Goal: Task Accomplishment & Management: Manage account settings

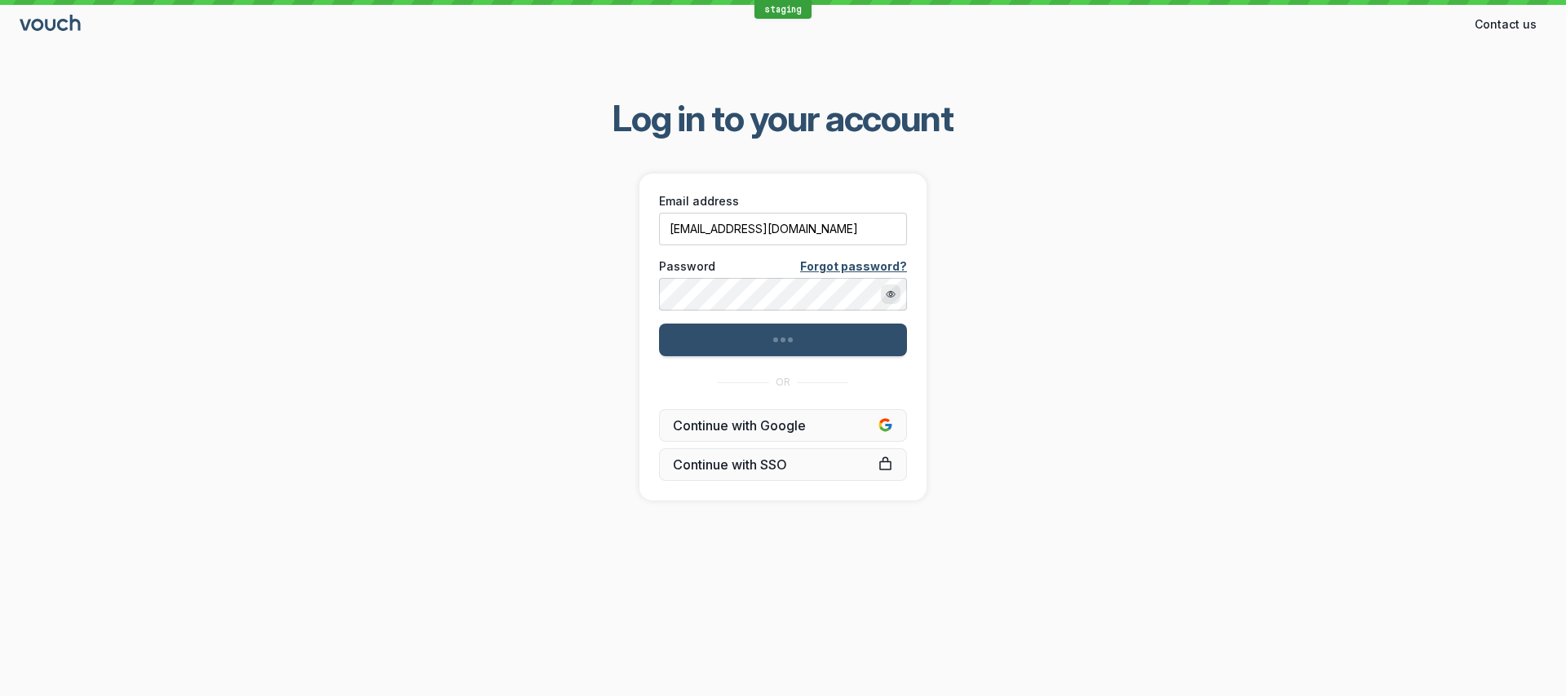
click at [1062, 323] on div "Log in to your account Email address dteale+pro@vouchfor.com Password Forgot pa…" at bounding box center [783, 297] width 1566 height 457
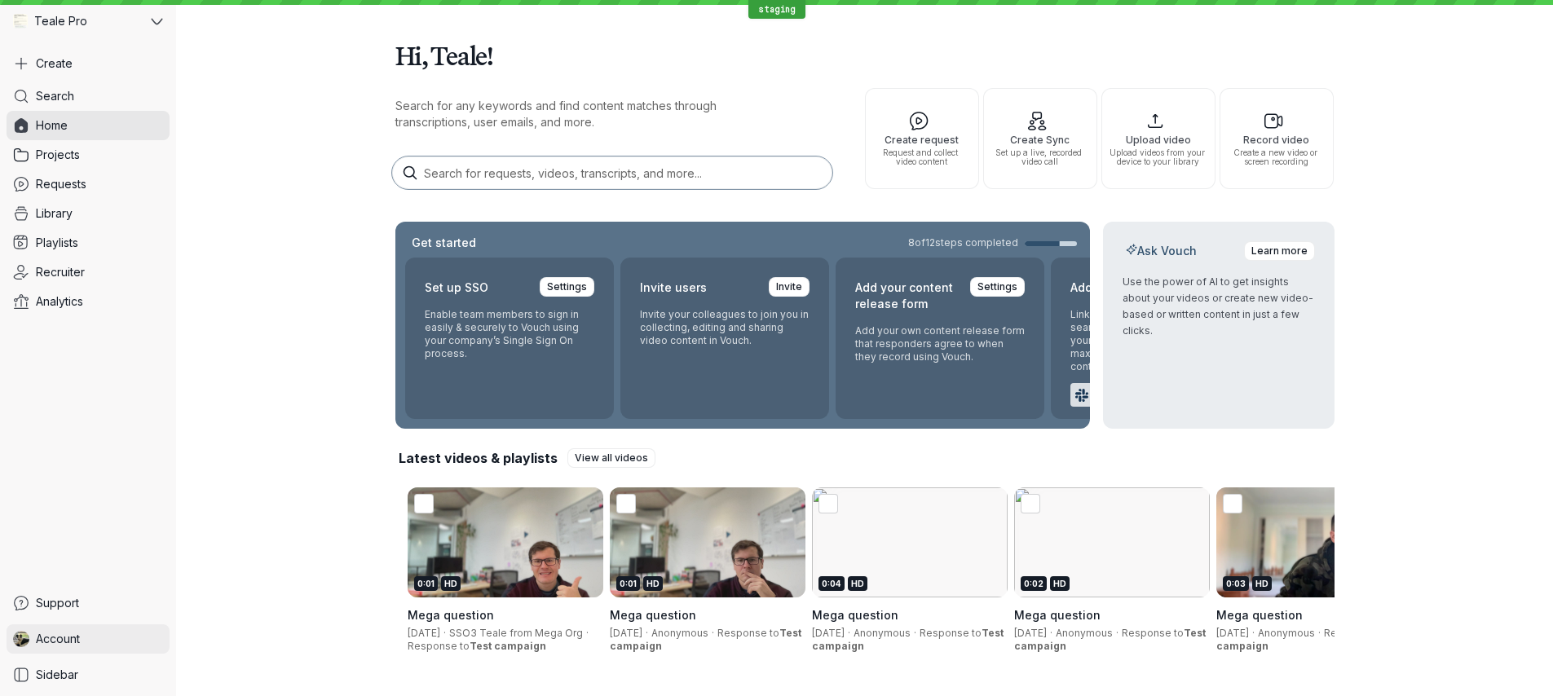
click at [110, 628] on link "Account" at bounding box center [88, 639] width 163 height 29
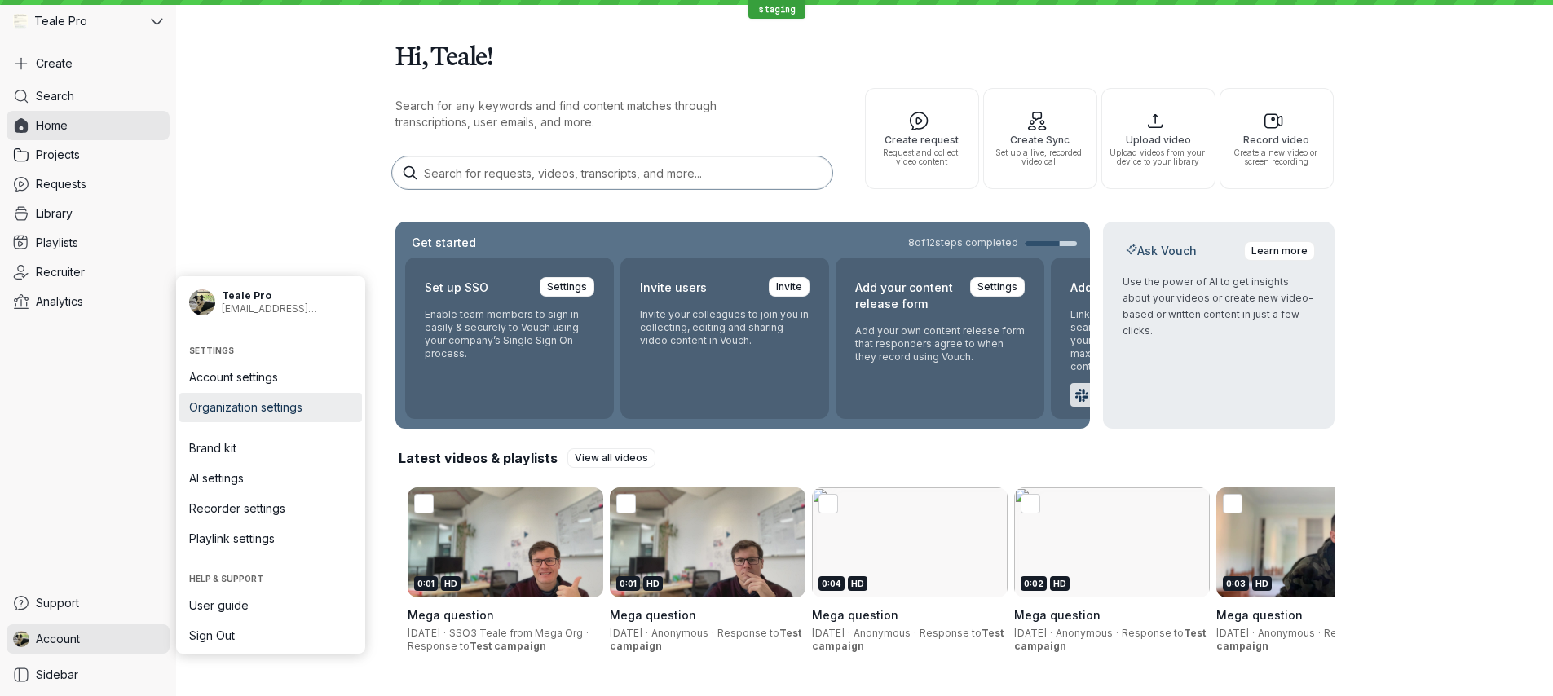
click at [268, 408] on span "Organization settings" at bounding box center [270, 408] width 163 height 16
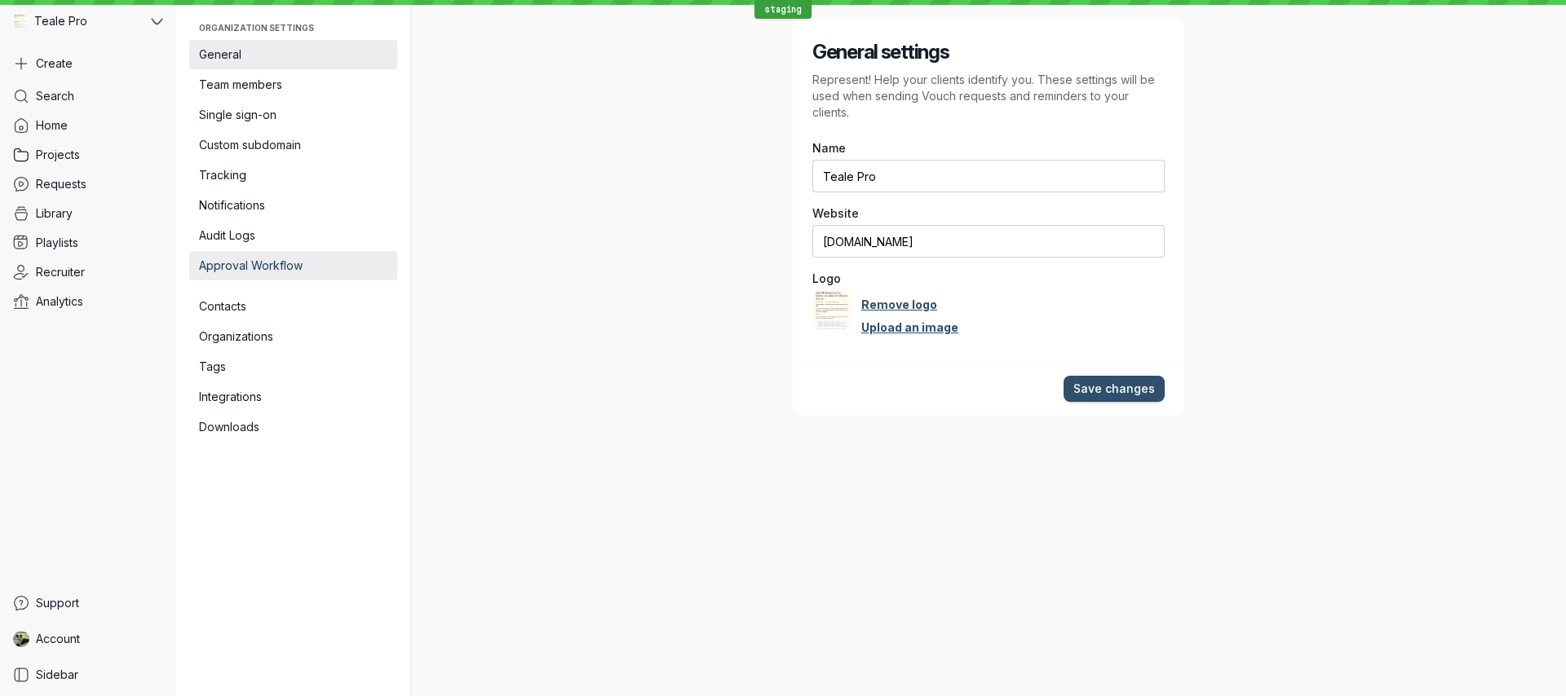
click at [272, 273] on span "Approval Workflow" at bounding box center [293, 266] width 188 height 16
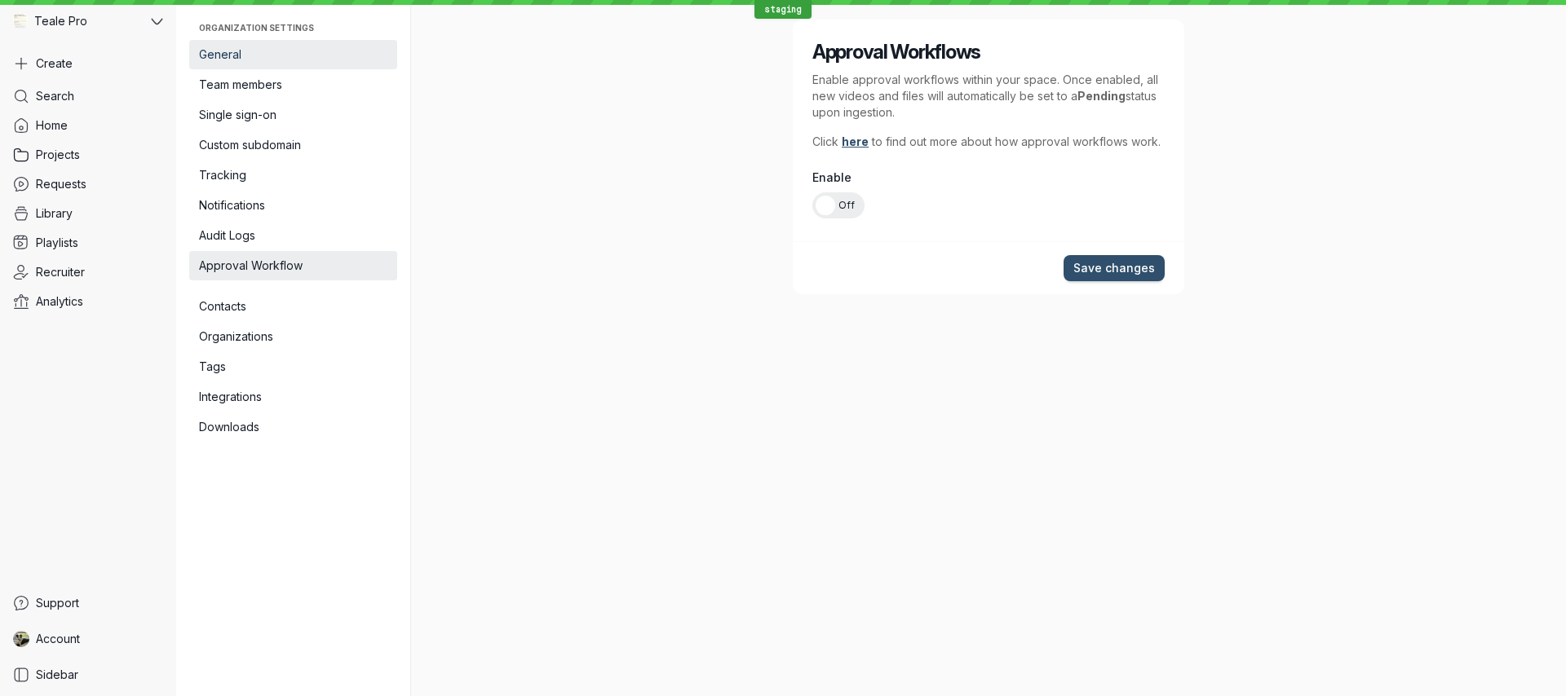
click at [248, 60] on span "General" at bounding box center [293, 54] width 188 height 16
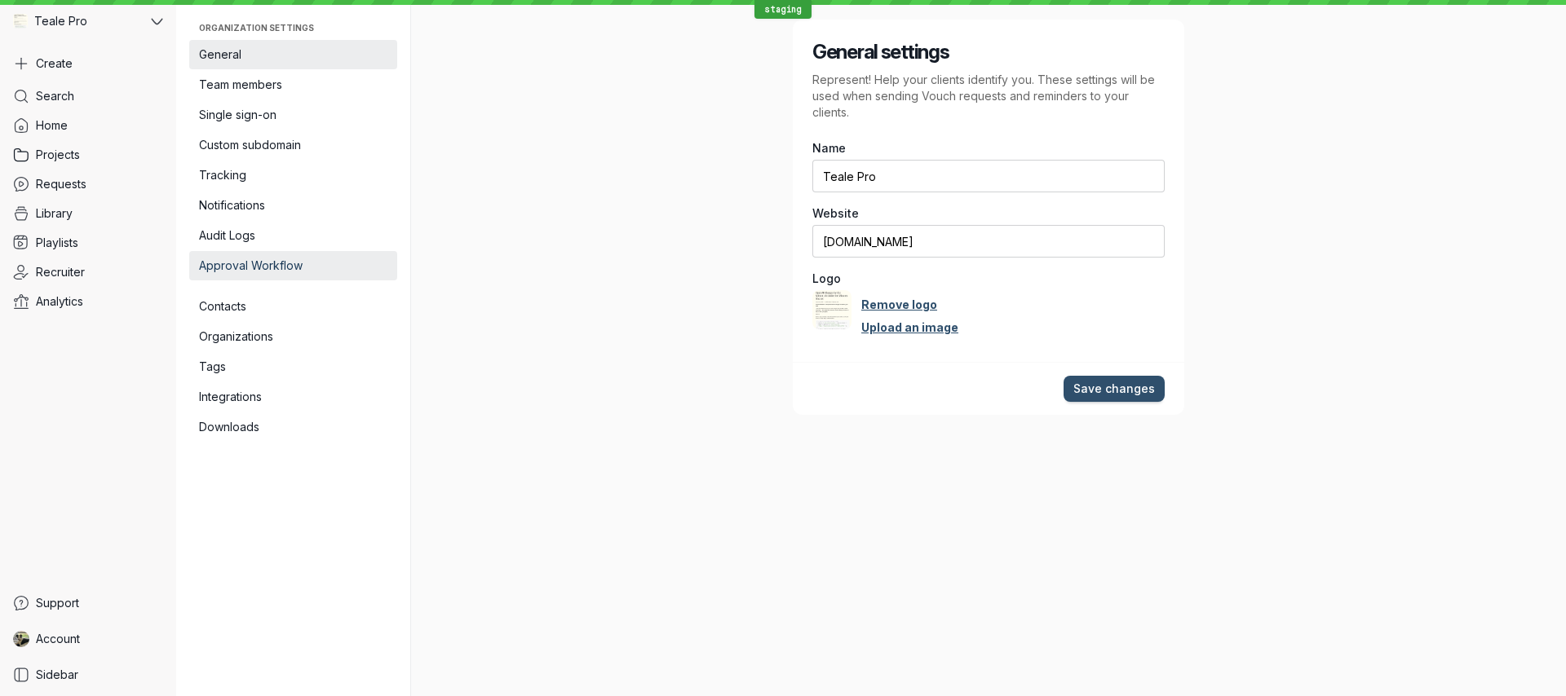
click at [280, 267] on span "Approval Workflow" at bounding box center [293, 266] width 188 height 16
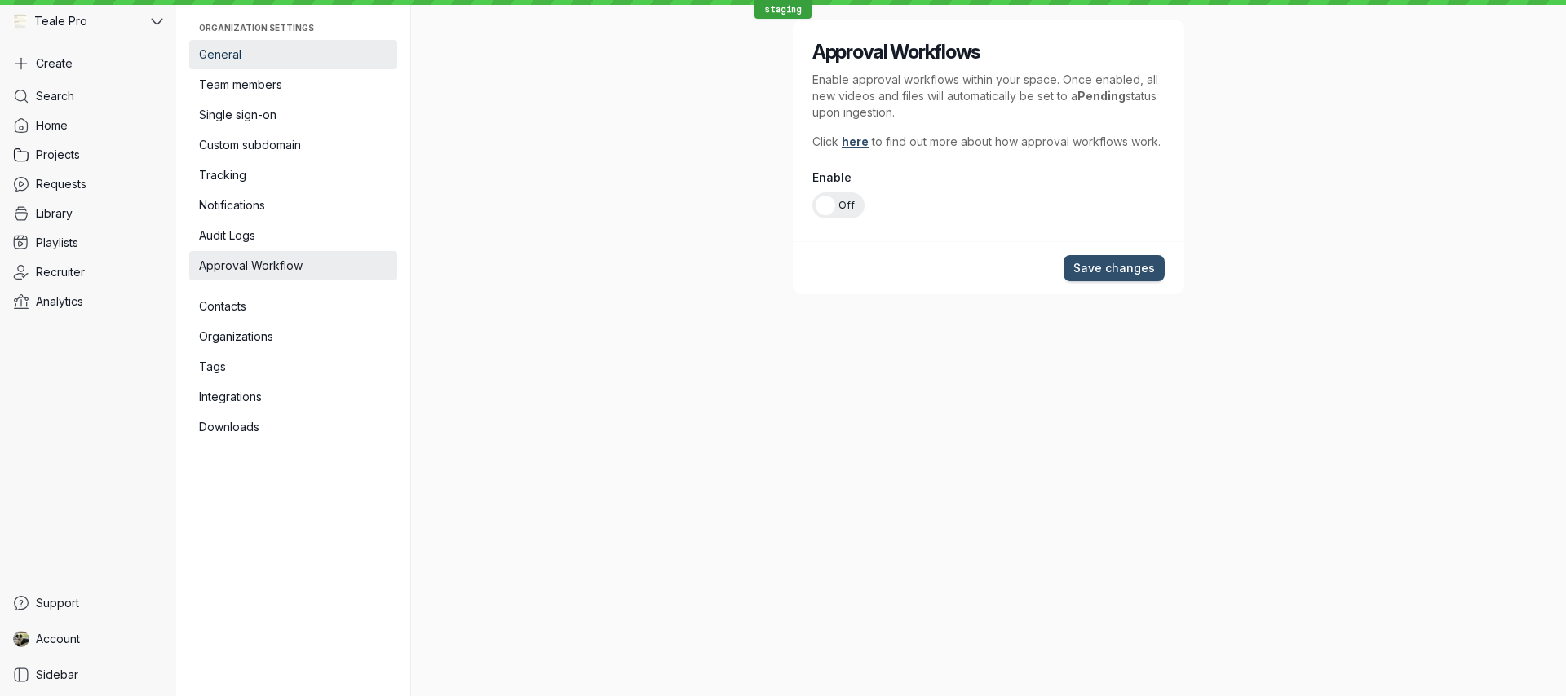
click at [239, 55] on span "General" at bounding box center [293, 54] width 188 height 16
